Goal: Transaction & Acquisition: Obtain resource

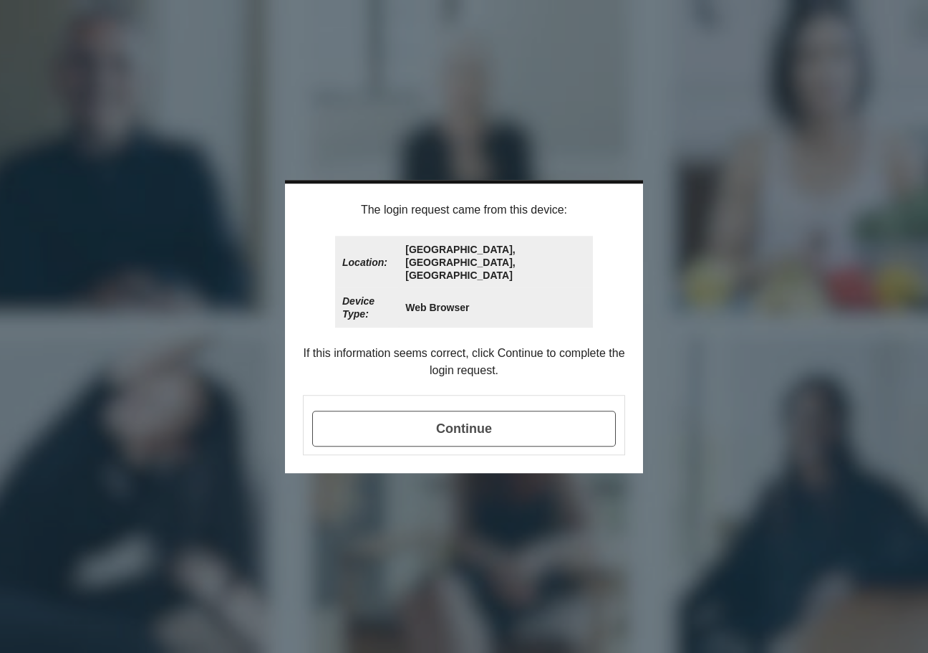
click at [474, 417] on span "Continue" at bounding box center [464, 428] width 304 height 36
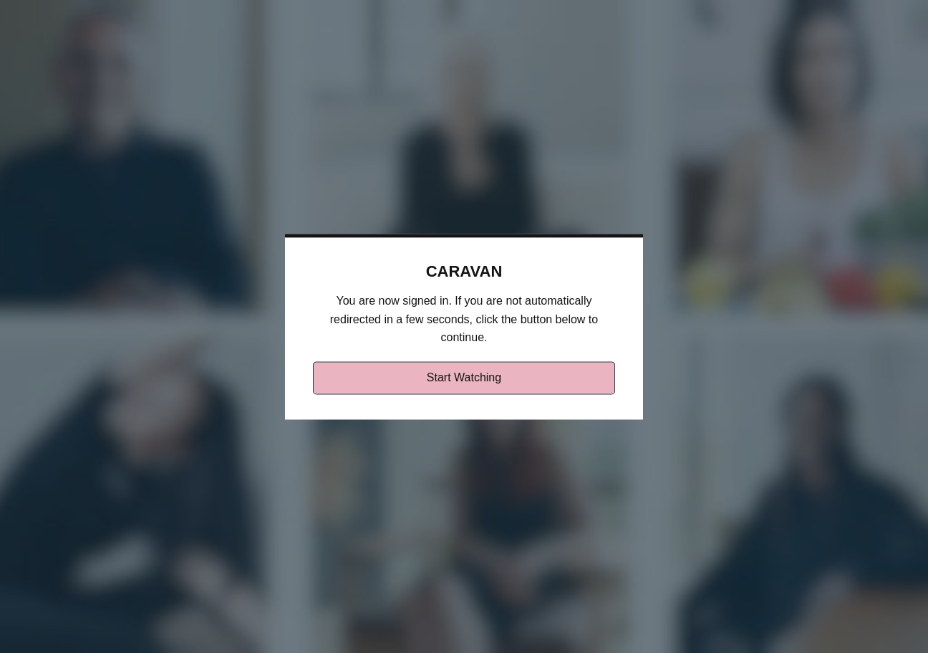
click at [460, 379] on link "Start Watching" at bounding box center [464, 377] width 303 height 33
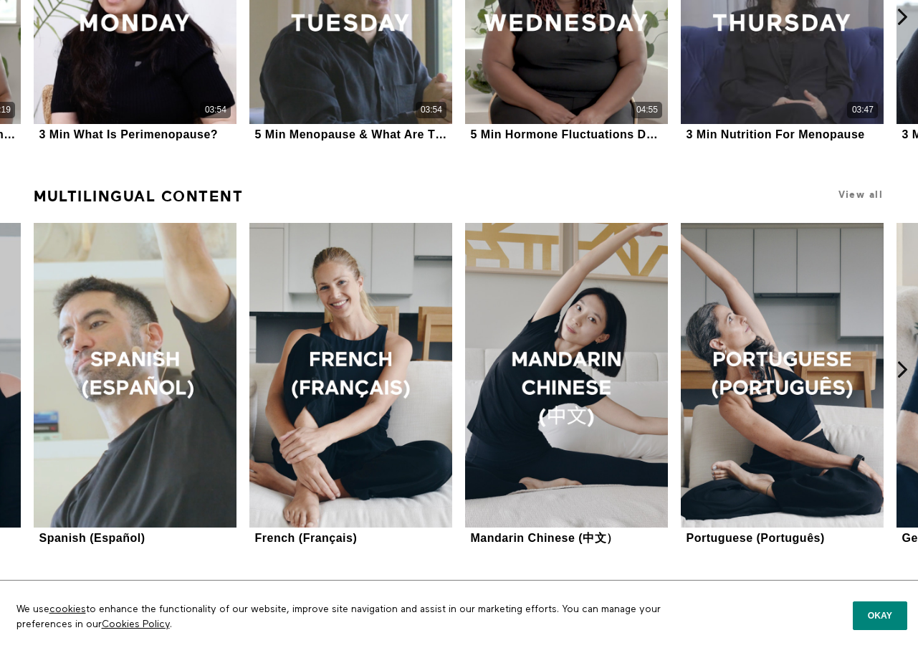
scroll to position [716, 0]
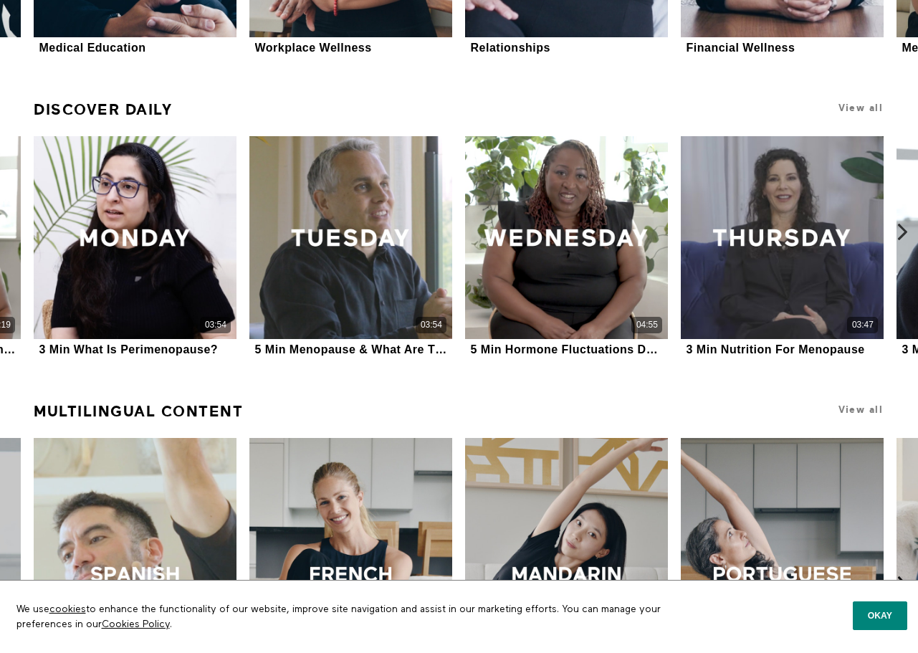
click at [901, 231] on icon at bounding box center [902, 232] width 18 height 18
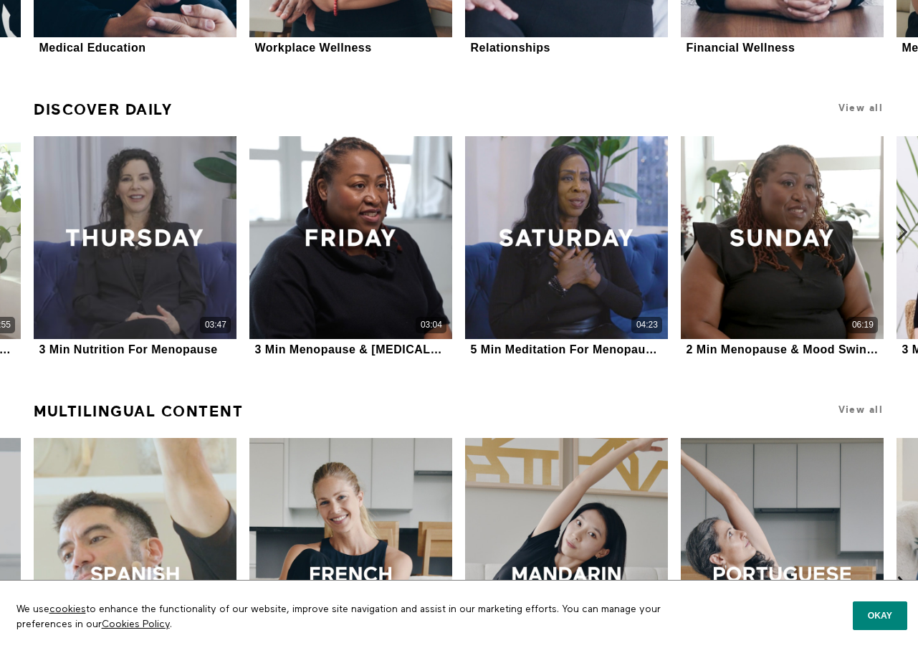
click at [901, 231] on icon at bounding box center [902, 232] width 18 height 18
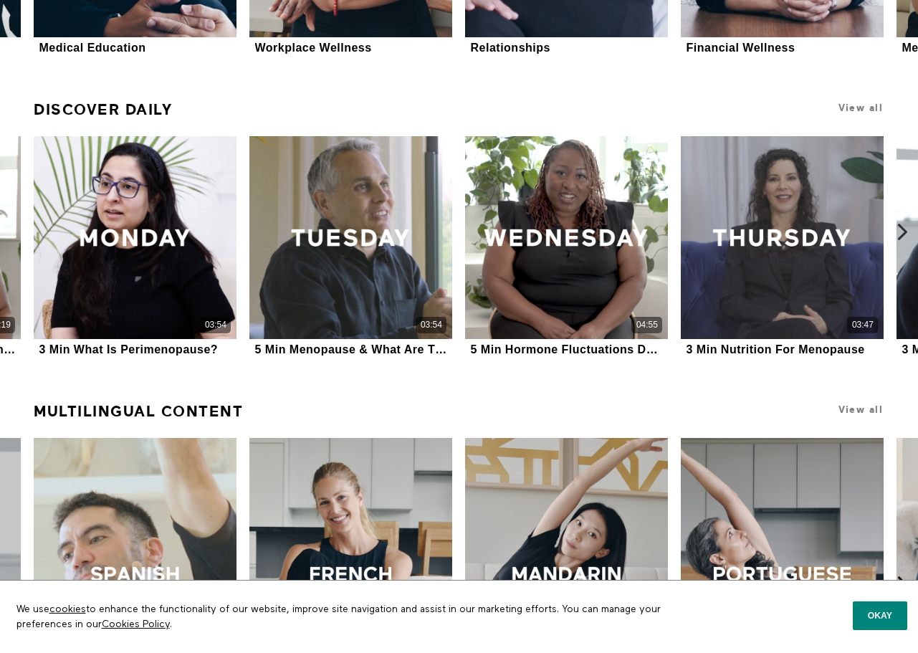
click at [901, 231] on icon at bounding box center [902, 232] width 18 height 18
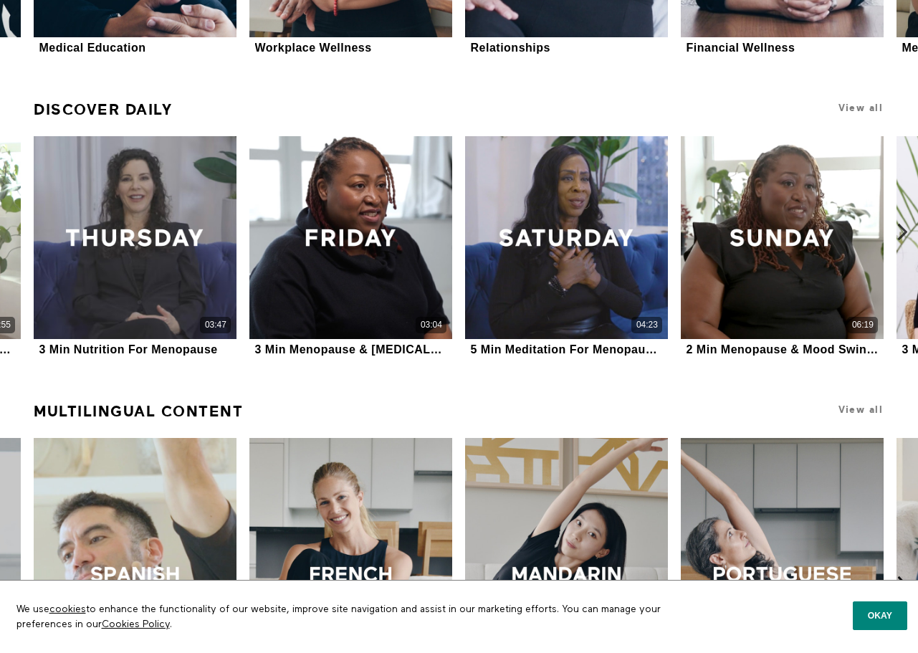
click at [901, 231] on icon at bounding box center [902, 232] width 18 height 18
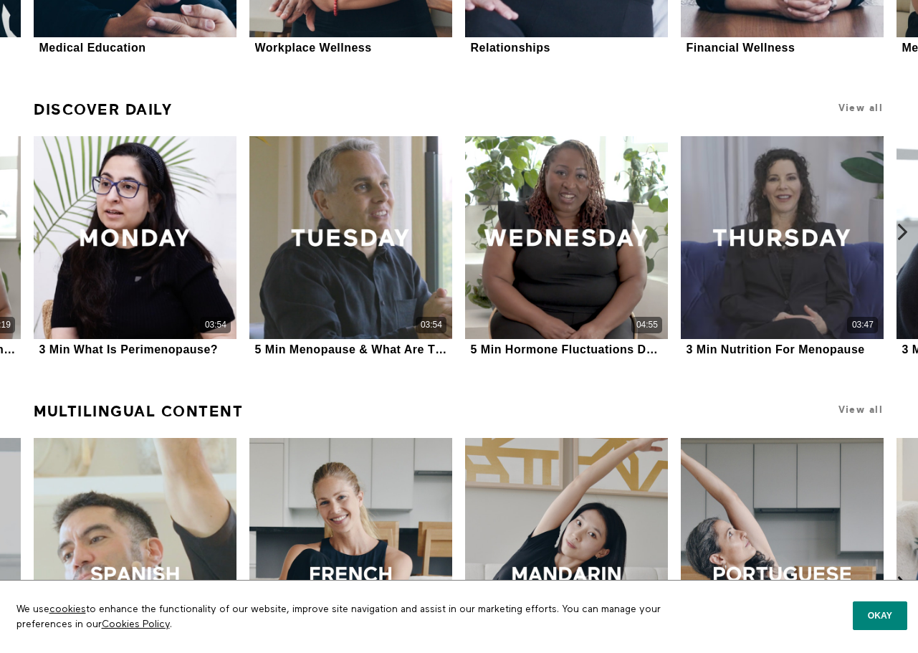
click at [901, 231] on icon at bounding box center [902, 232] width 18 height 18
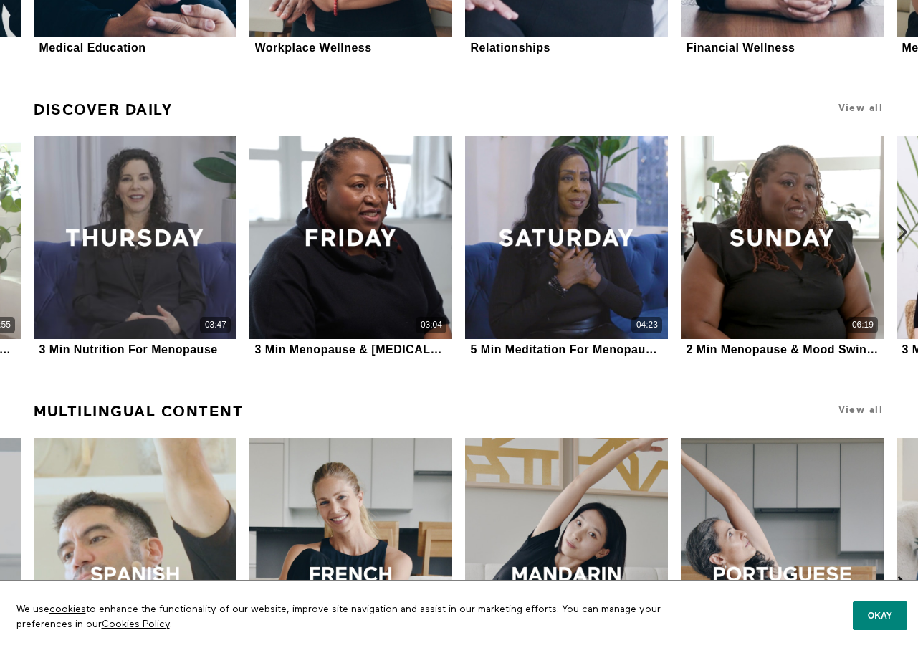
click at [901, 231] on icon at bounding box center [902, 232] width 18 height 18
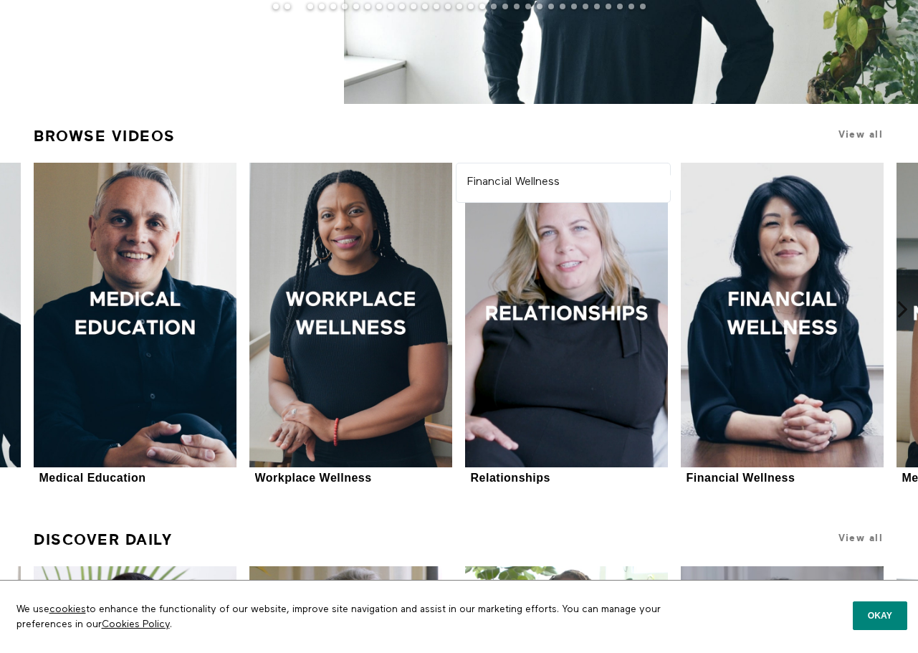
scroll to position [0, 0]
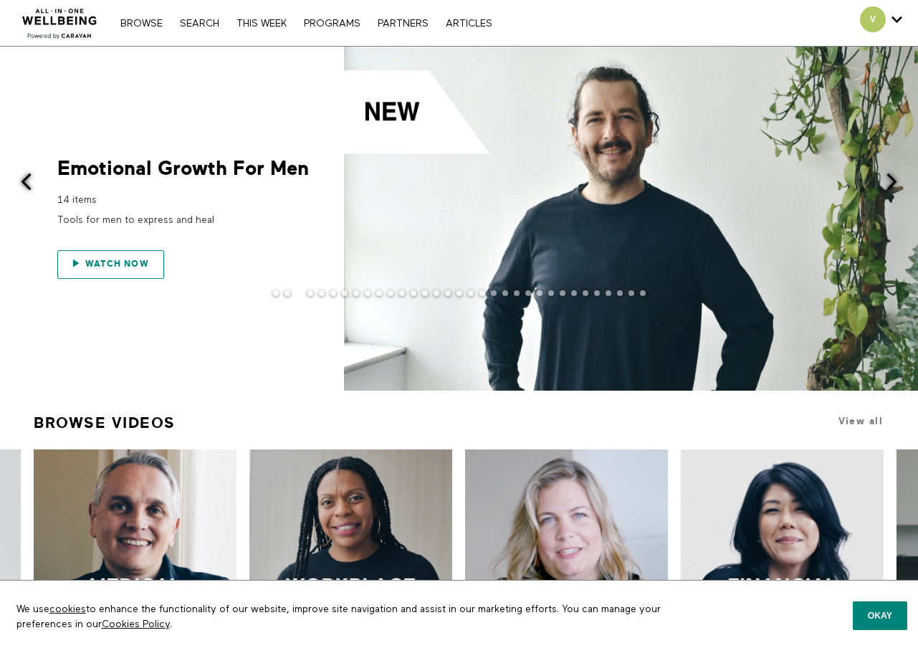
click at [121, 272] on link "Watch now" at bounding box center [110, 264] width 107 height 29
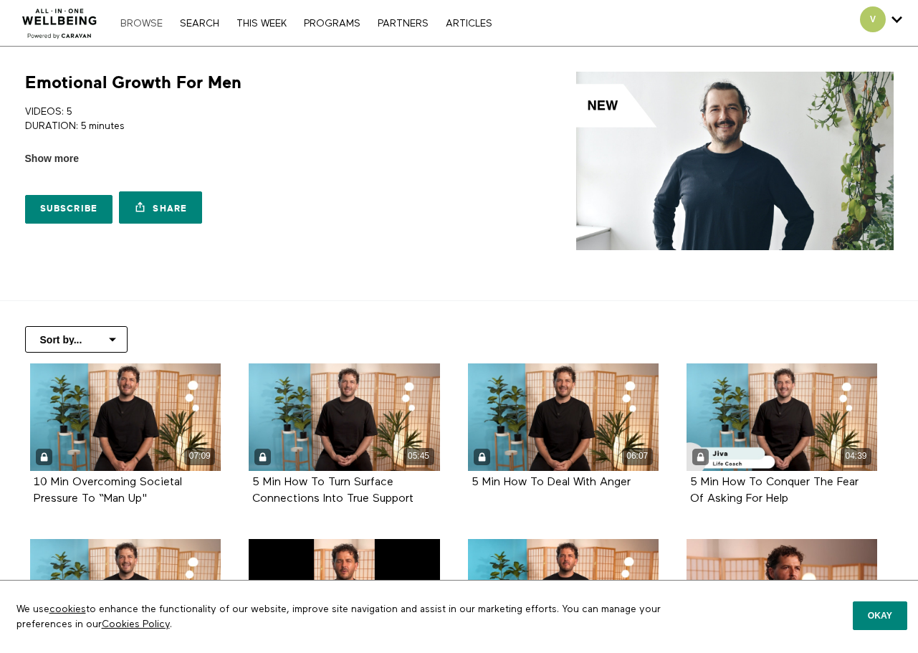
click at [144, 23] on link "Browse" at bounding box center [141, 24] width 57 height 10
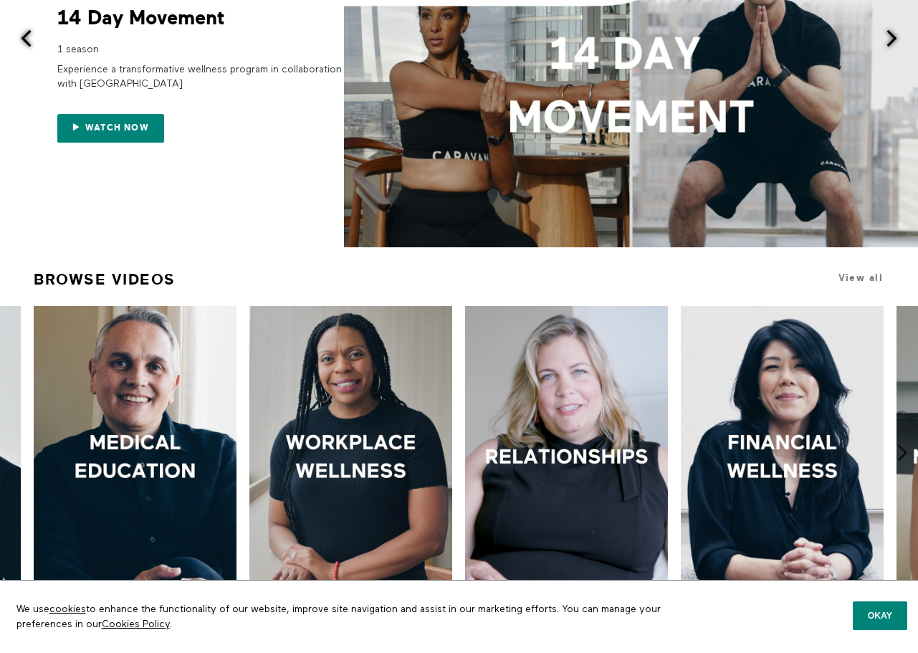
scroll to position [287, 0]
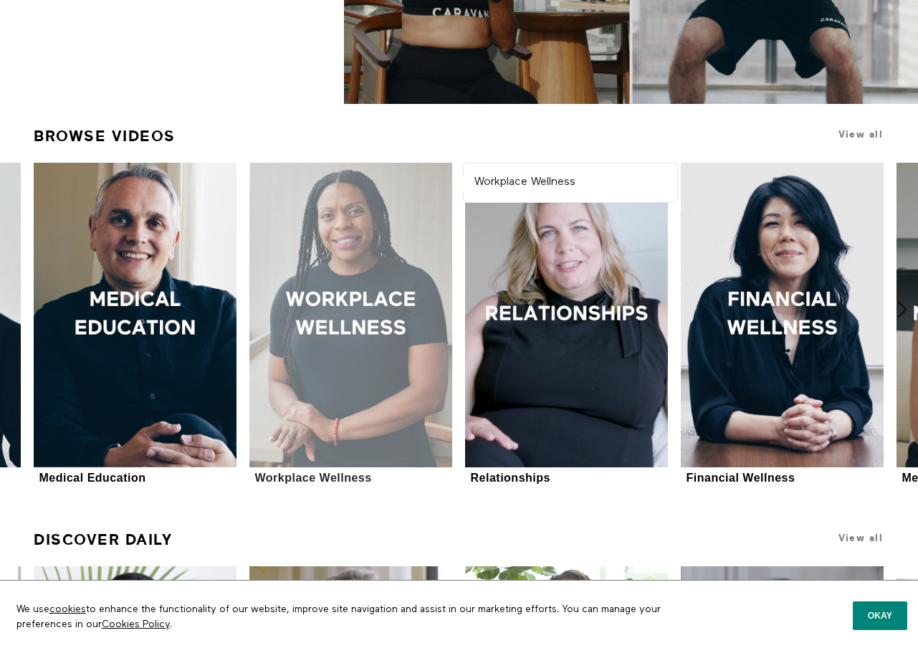
click at [352, 345] on div at bounding box center [350, 315] width 203 height 304
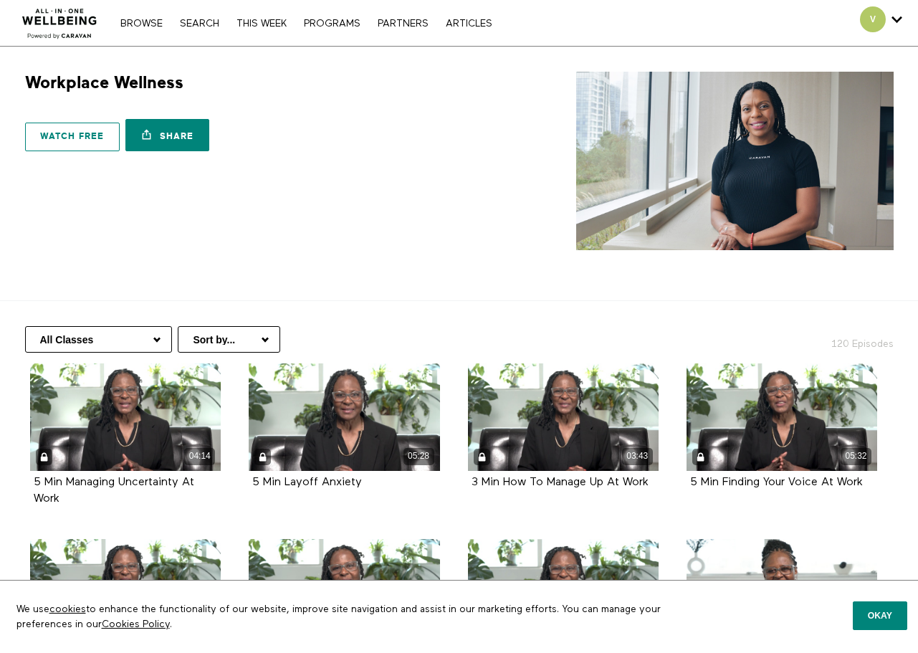
click at [57, 135] on link "Watch free" at bounding box center [72, 136] width 95 height 29
